Goal: Find specific fact: Find contact information

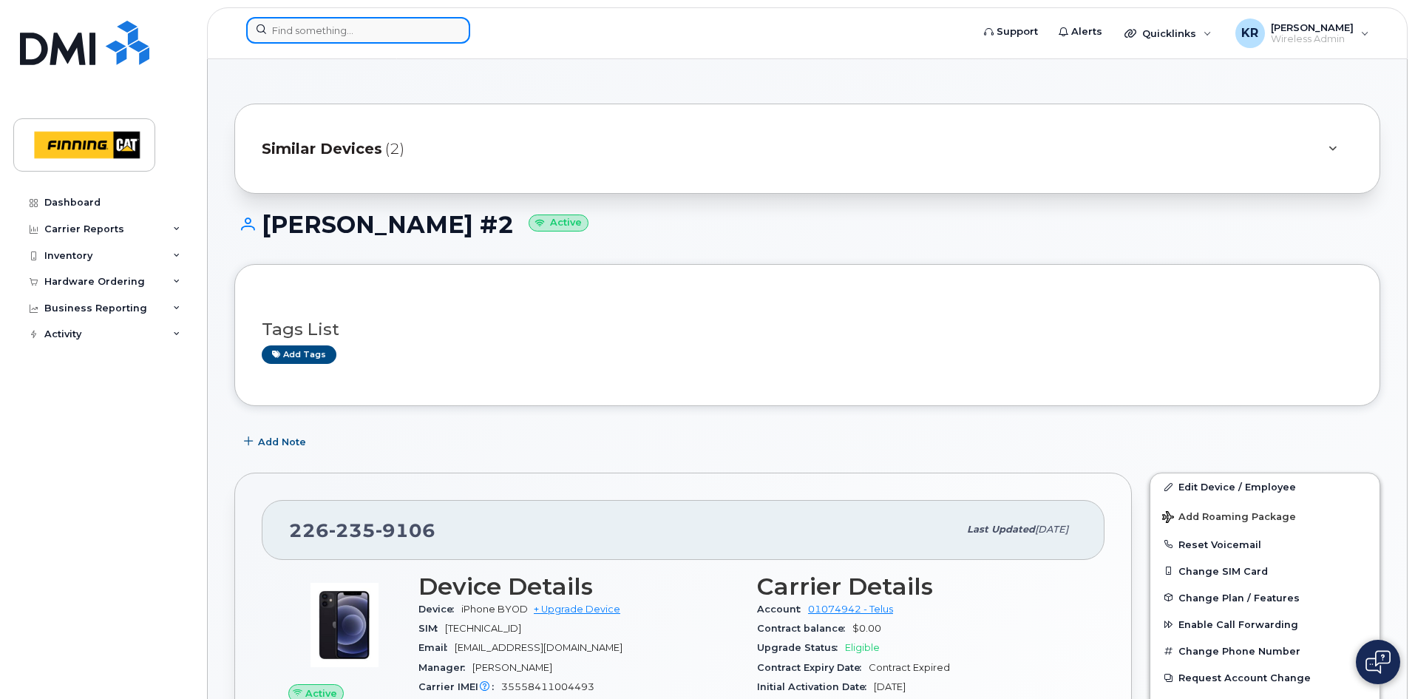
click at [337, 31] on input at bounding box center [358, 30] width 224 height 27
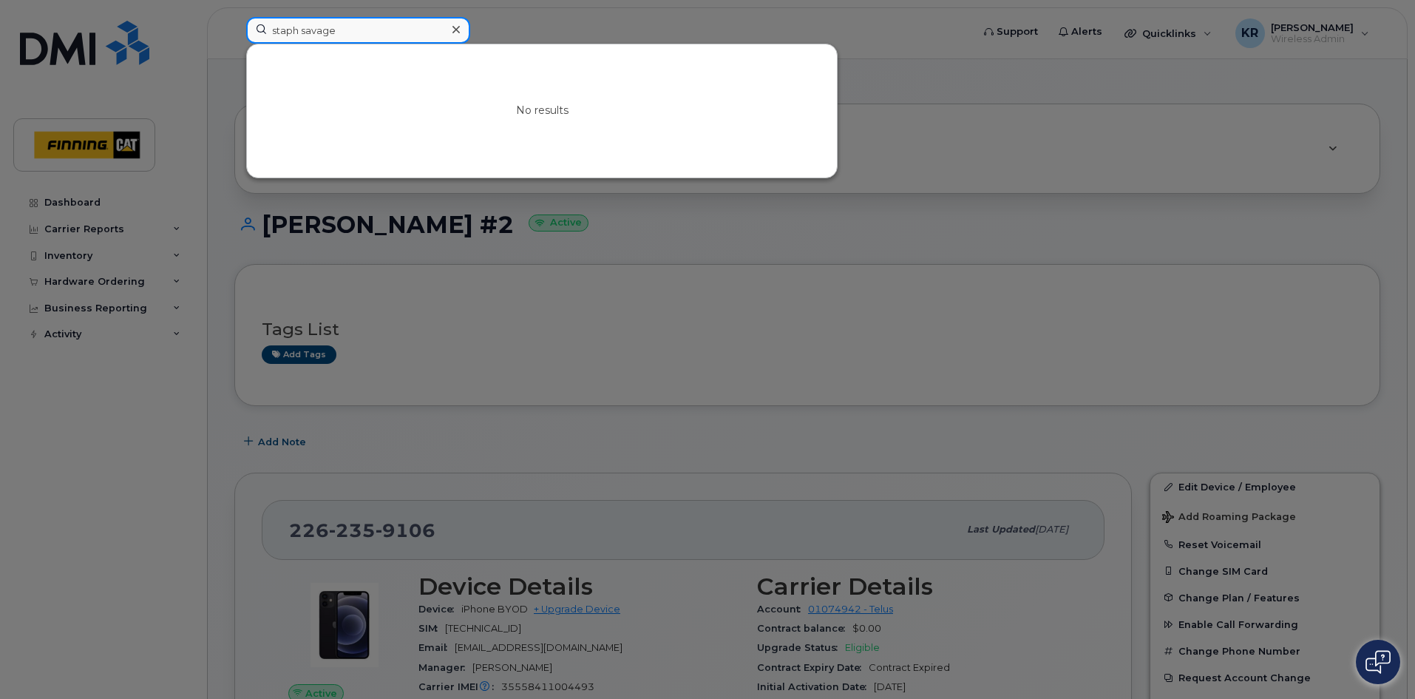
click at [298, 28] on input "staph savage" at bounding box center [358, 30] width 224 height 27
click at [284, 29] on input "staphanie savage" at bounding box center [358, 30] width 224 height 27
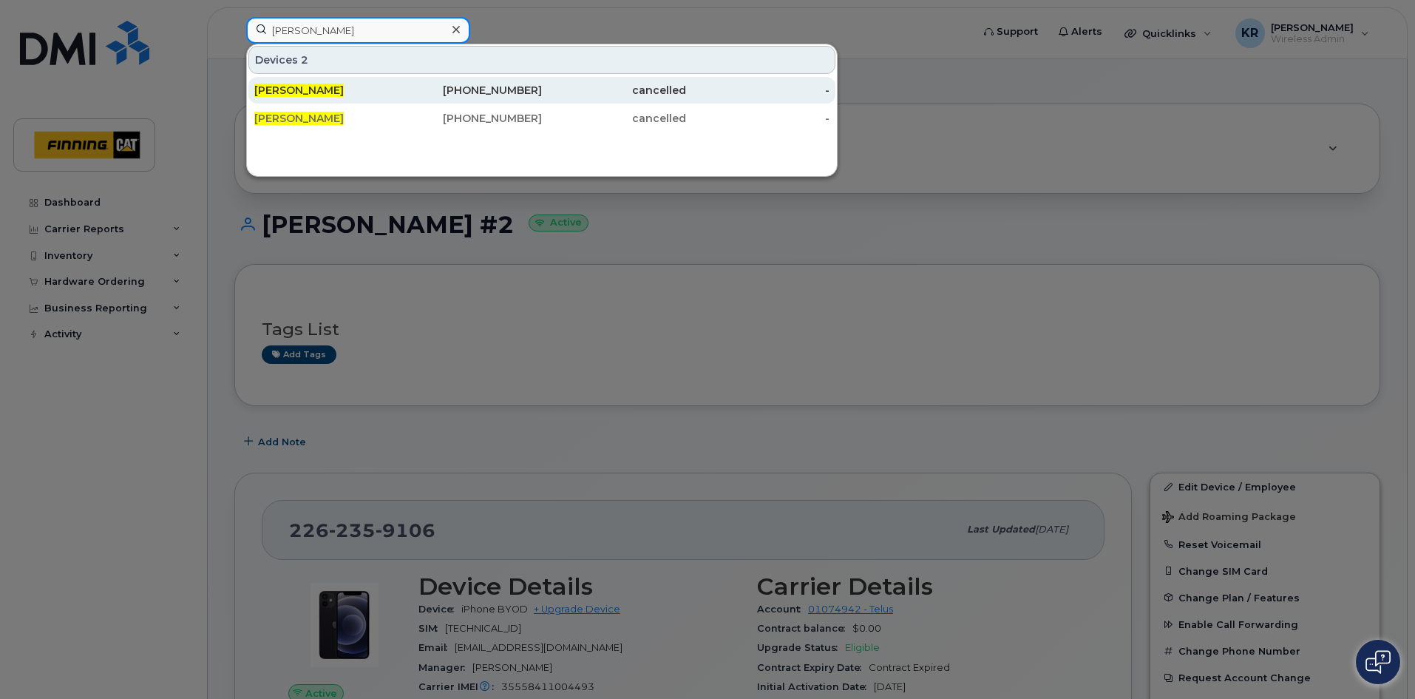
type input "stephanie savage"
click at [527, 89] on div "368-997-7274" at bounding box center [471, 90] width 144 height 15
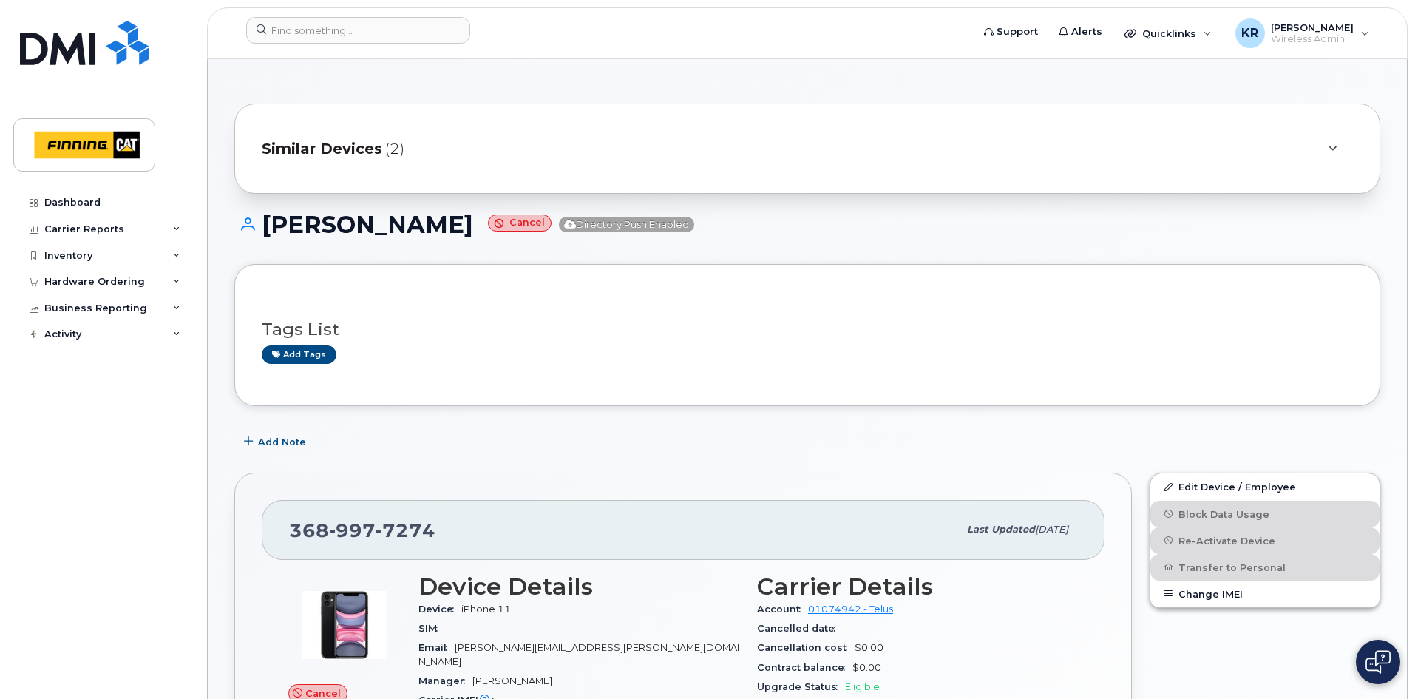
click at [305, 153] on span "Similar Devices" at bounding box center [322, 148] width 121 height 21
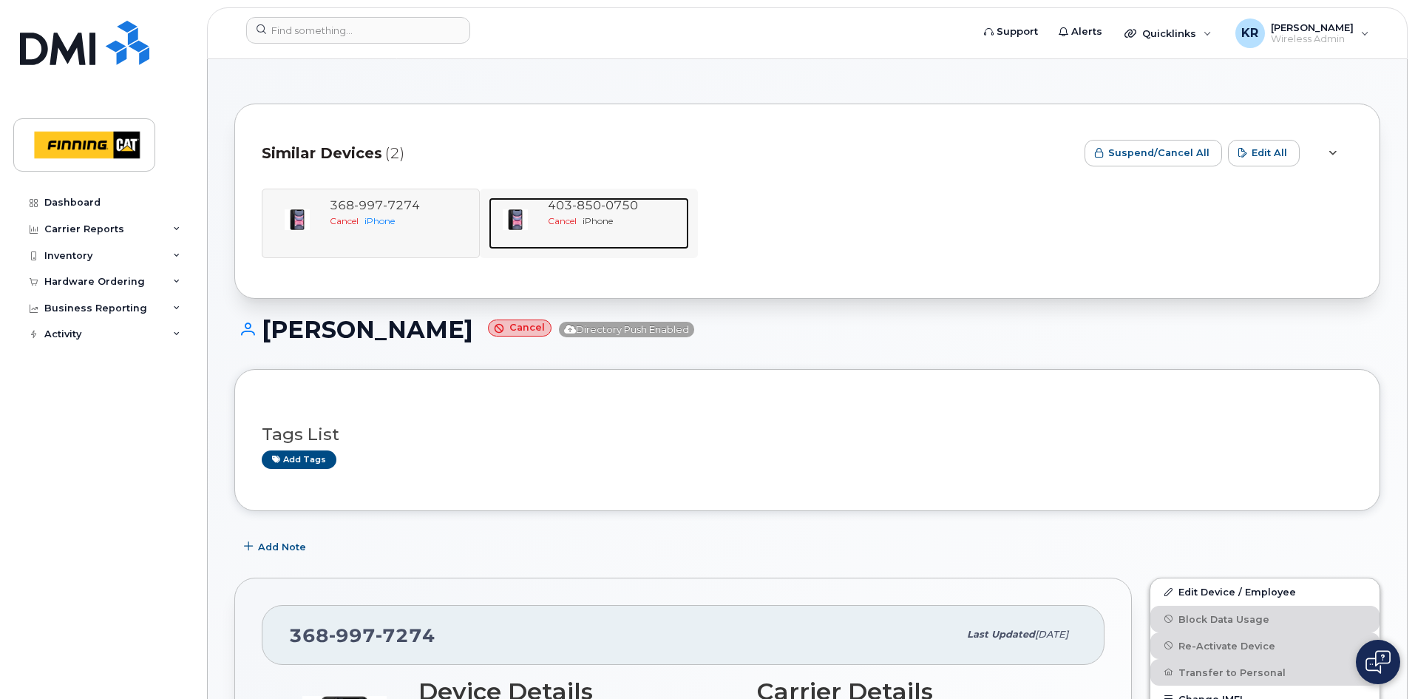
click at [616, 207] on span "0750" at bounding box center [619, 205] width 37 height 14
